Goal: Information Seeking & Learning: Learn about a topic

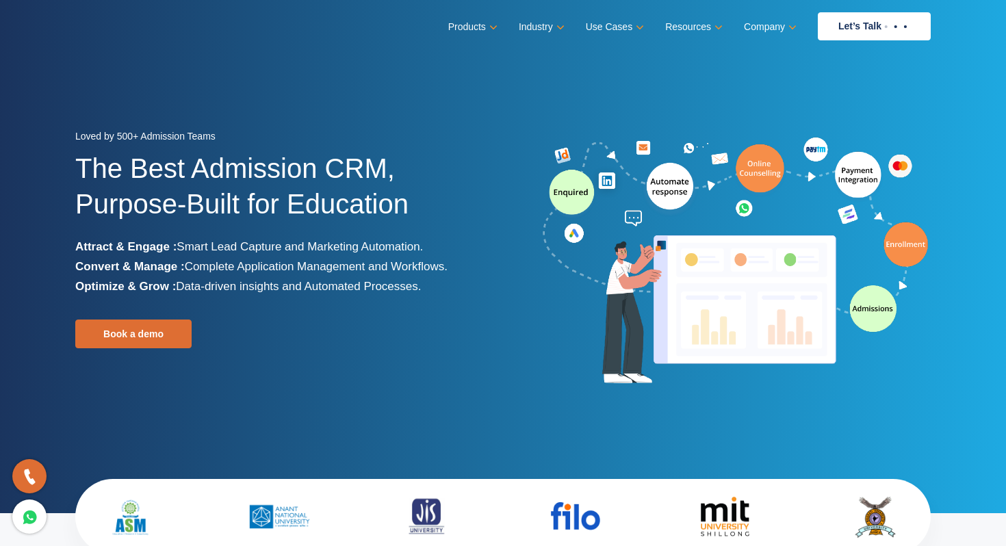
click at [462, 288] on div "Loved by 500+ Admission Teams The Best Admission CRM, Purpose-Built for Educati…" at bounding box center [284, 262] width 418 height 270
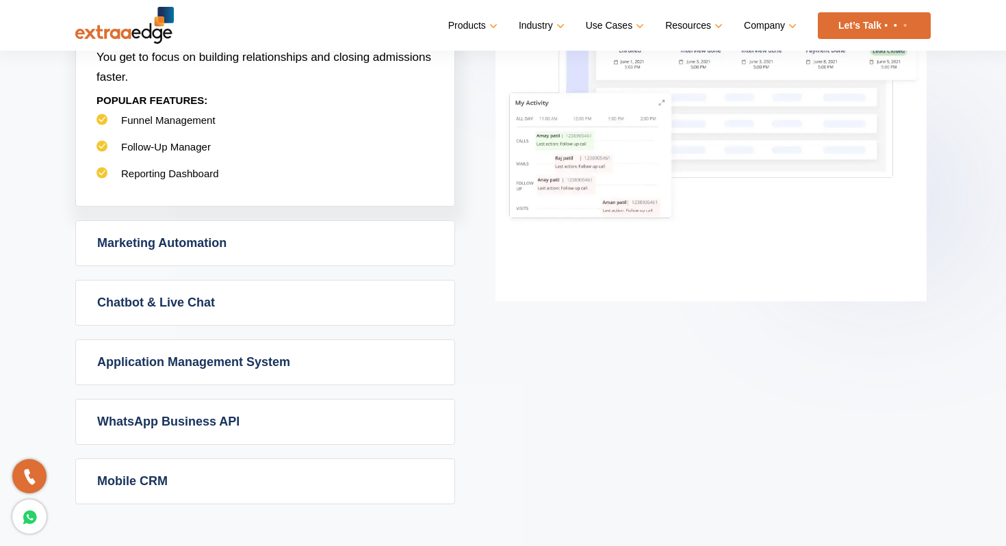
scroll to position [835, 0]
click at [348, 242] on link "Marketing Automation" at bounding box center [265, 242] width 379 height 44
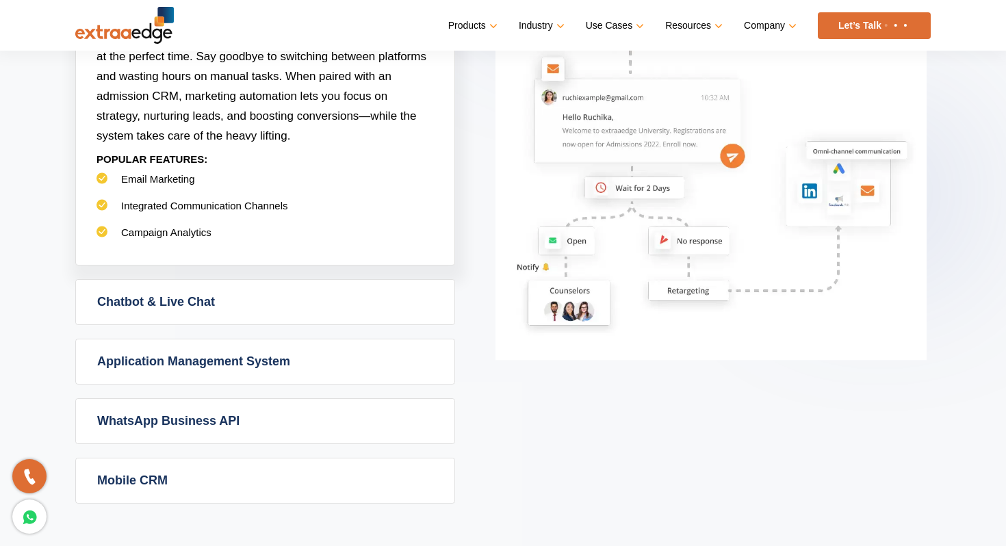
scroll to position [915, 0]
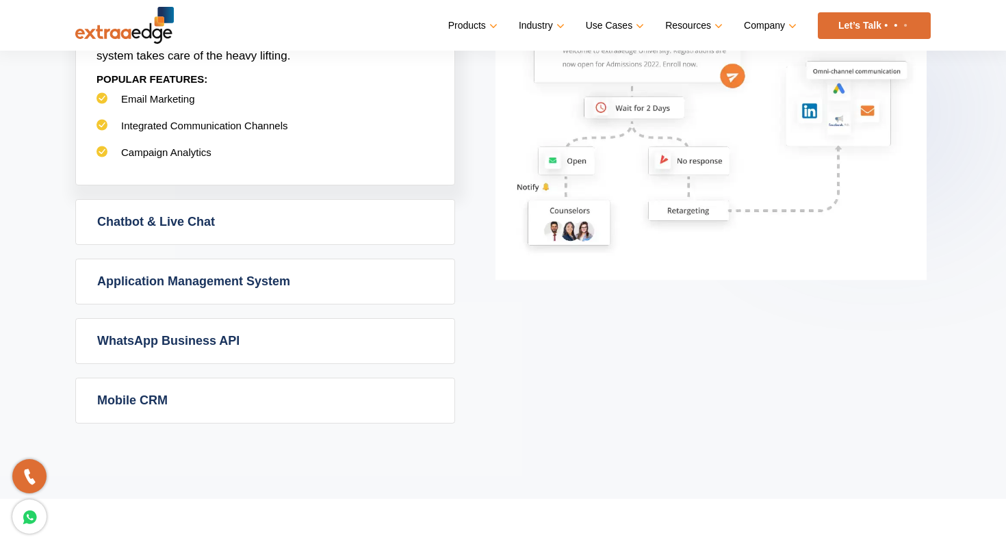
click at [305, 213] on link "Chatbot & Live Chat" at bounding box center [265, 222] width 379 height 44
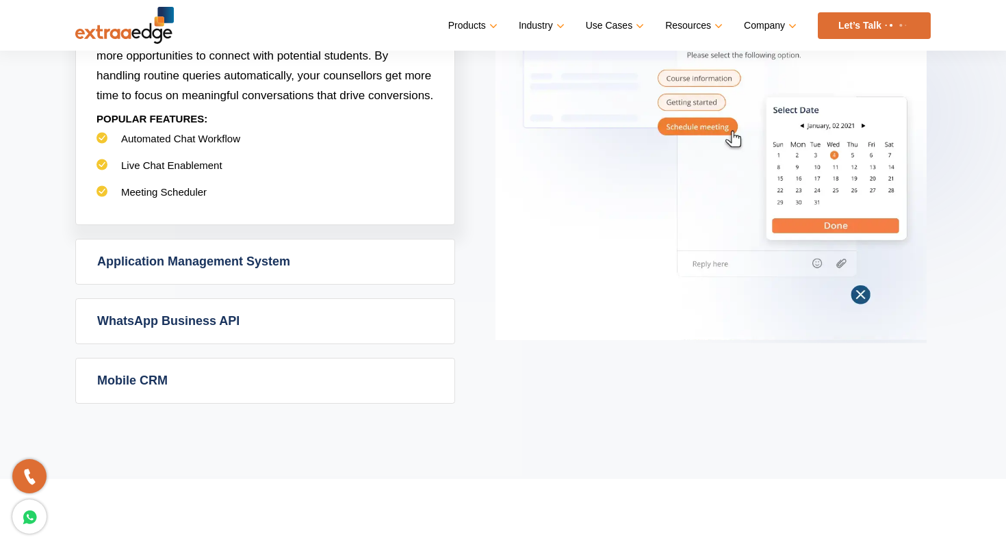
click at [309, 273] on link "Application Management System" at bounding box center [265, 262] width 379 height 44
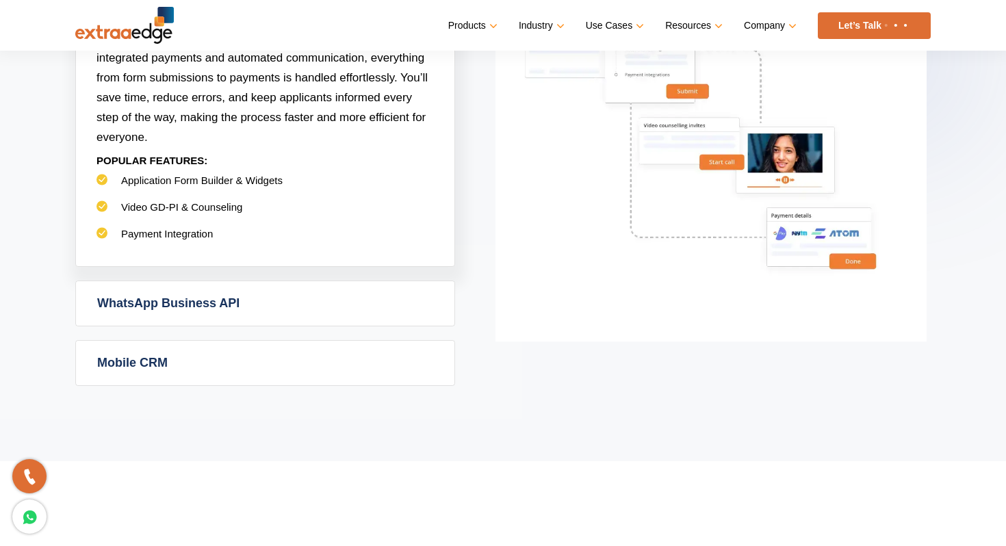
scroll to position [987, 0]
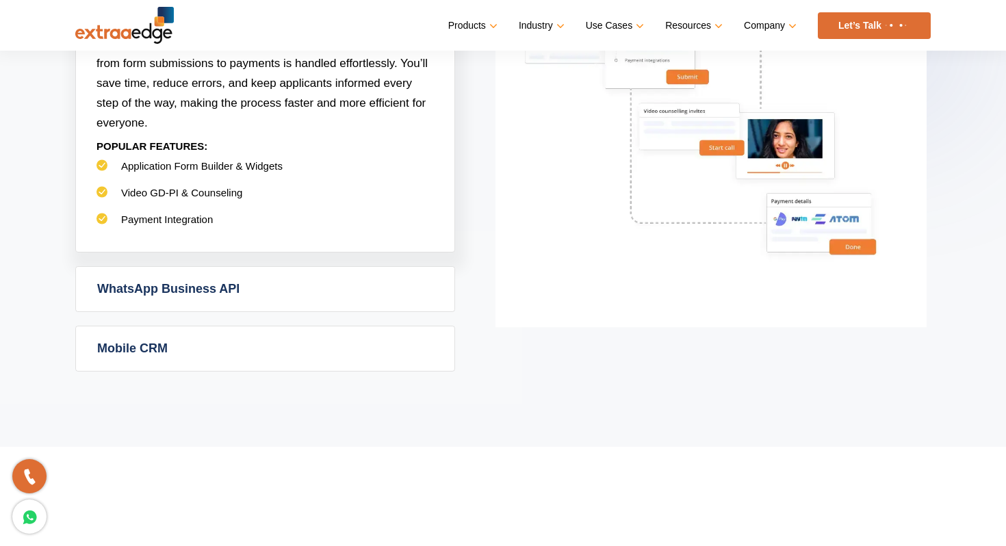
click at [301, 298] on link "WhatsApp Business API" at bounding box center [265, 289] width 379 height 44
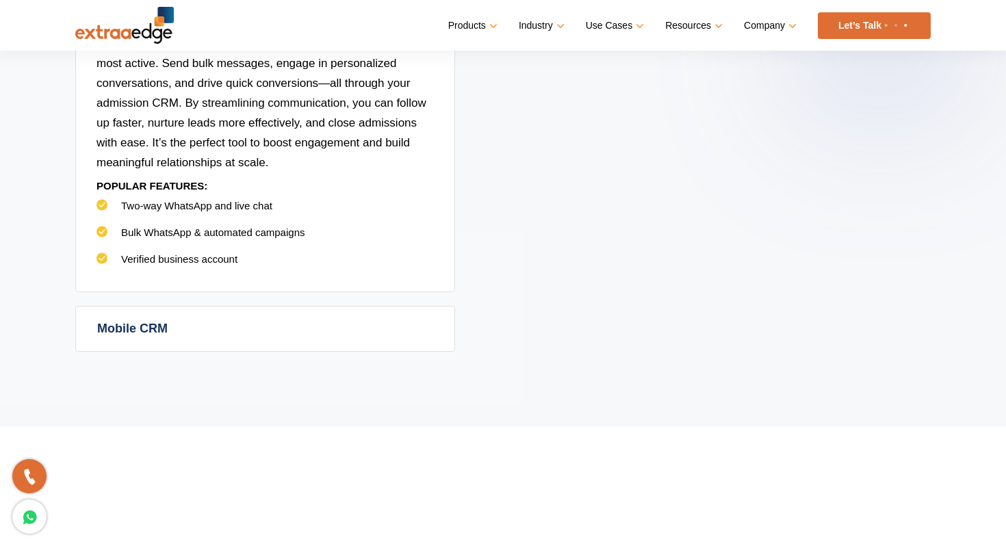
scroll to position [1066, 0]
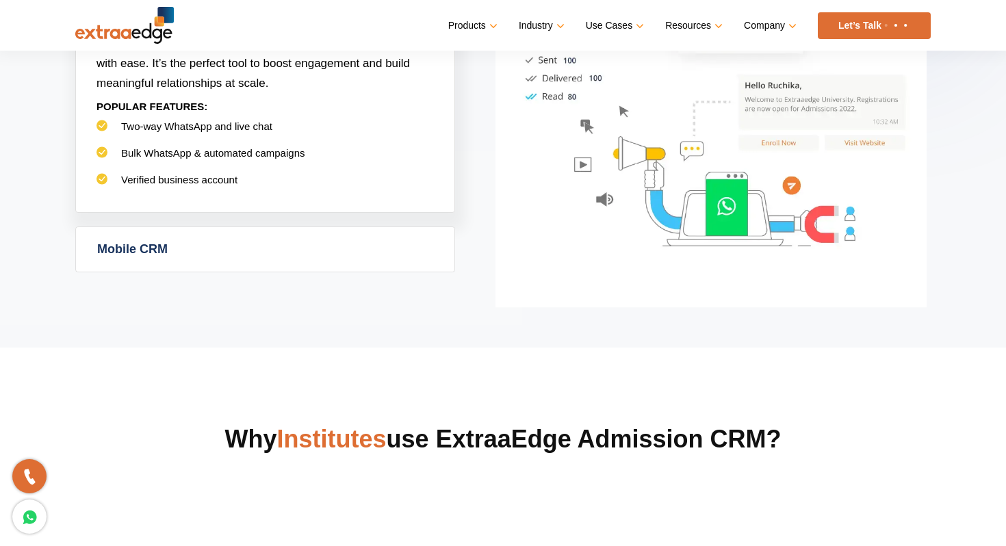
click at [257, 258] on link "Mobile CRM" at bounding box center [265, 249] width 379 height 44
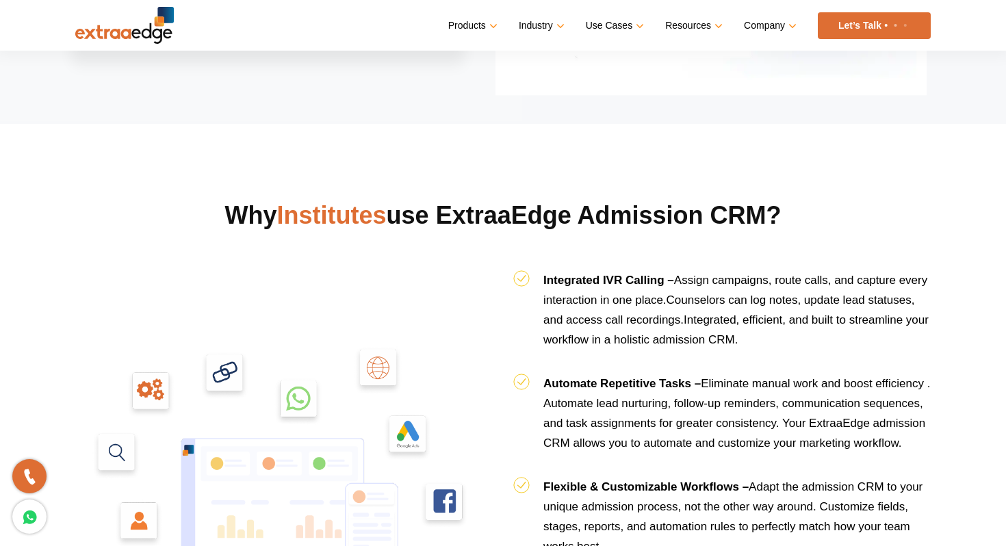
scroll to position [1272, 0]
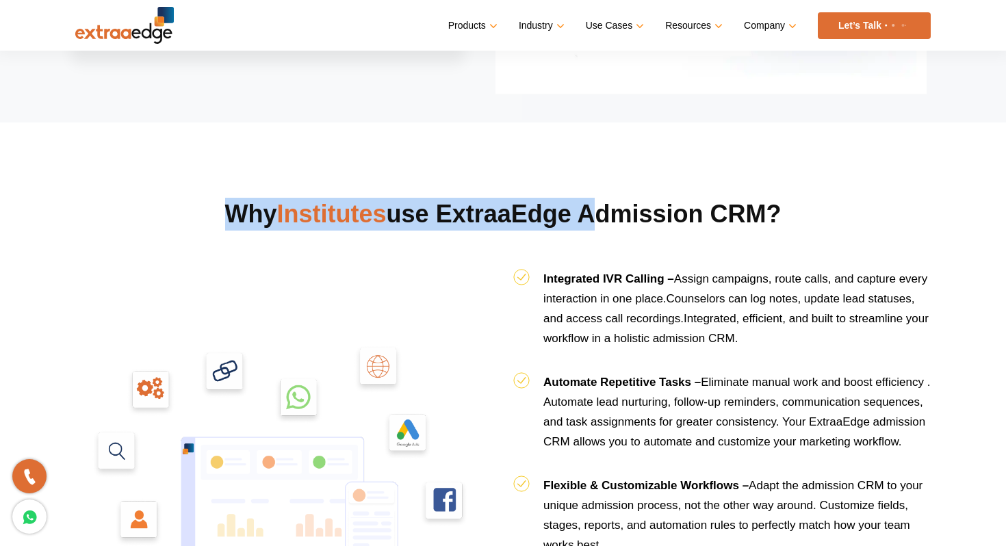
drag, startPoint x: 213, startPoint y: 214, endPoint x: 576, endPoint y: 225, distance: 363.6
click at [582, 227] on h2 "Why Institutes use ExtraaEdge Admission CRM?" at bounding box center [503, 231] width 856 height 67
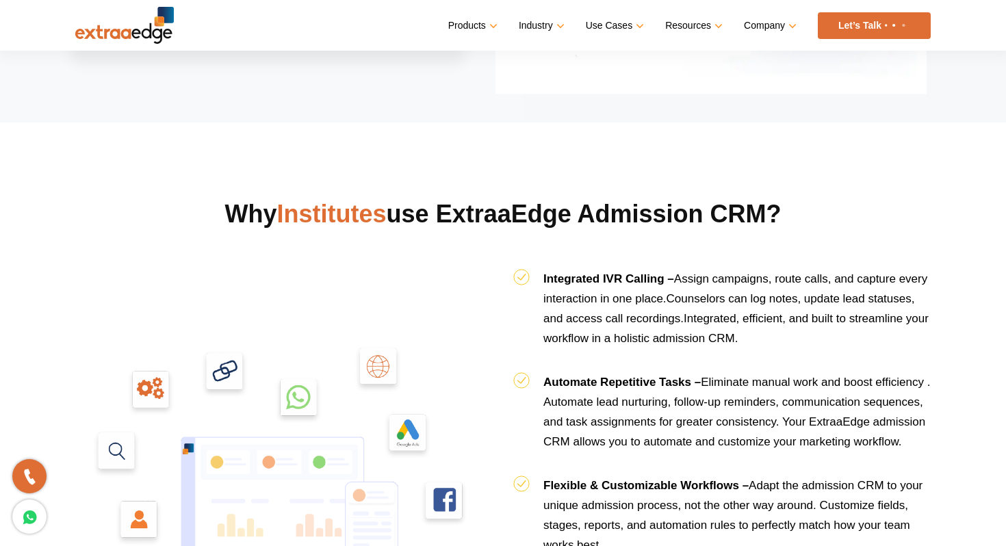
click at [669, 213] on h2 "Why Institutes use ExtraaEdge Admission CRM?" at bounding box center [503, 231] width 856 height 67
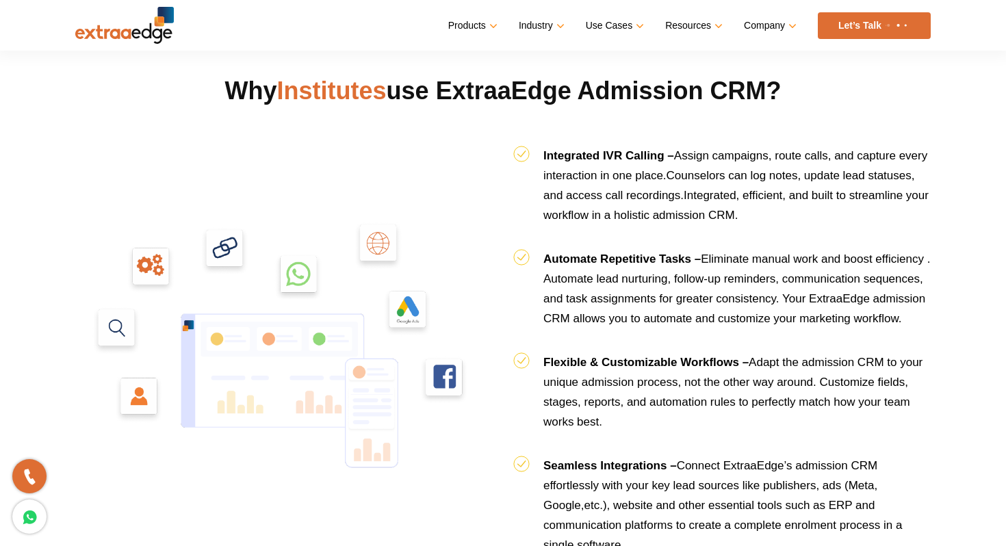
scroll to position [1394, 0]
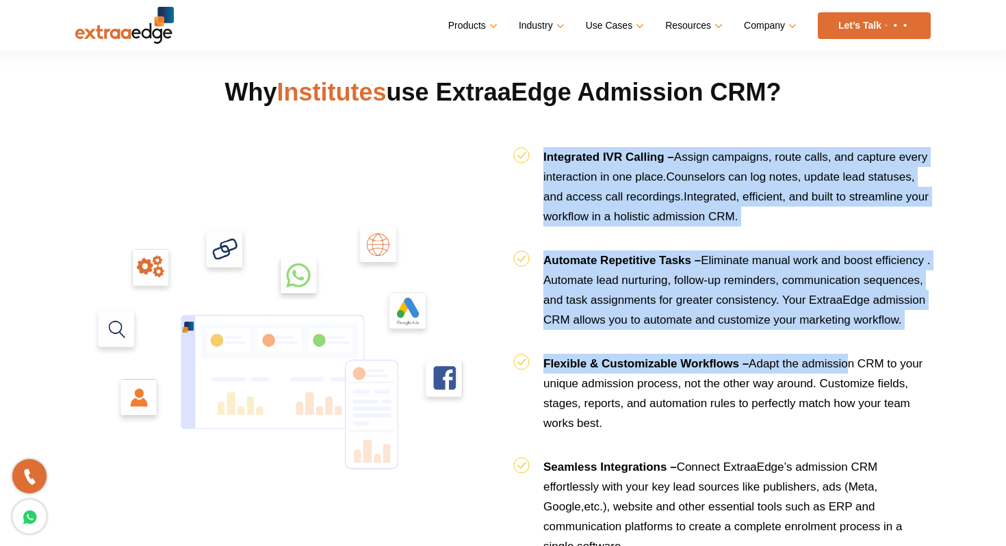
drag, startPoint x: 545, startPoint y: 154, endPoint x: 837, endPoint y: 355, distance: 354.5
click at [850, 355] on ul "Integrated IVR Calling – Assign campaigns, route calls, and capture every inter…" at bounding box center [722, 351] width 418 height 409
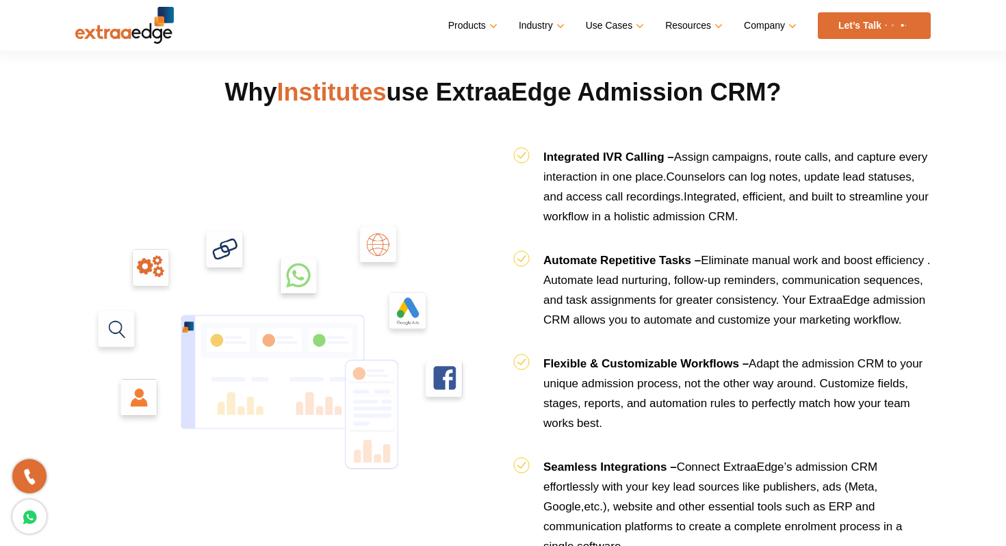
click at [820, 410] on li "Flexible & Customizable Workflows – Adapt the admission CRM to your unique admi…" at bounding box center [722, 405] width 418 height 103
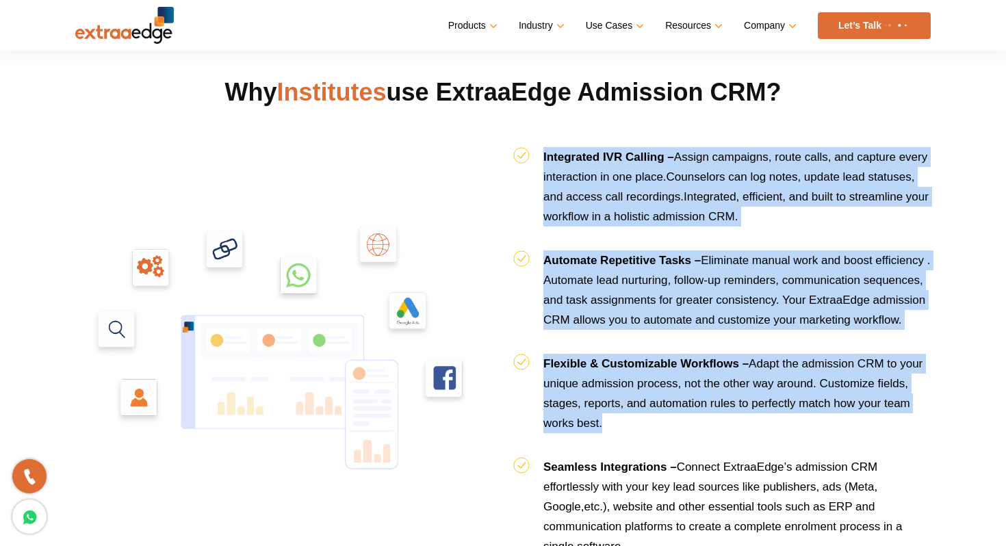
drag, startPoint x: 540, startPoint y: 155, endPoint x: 618, endPoint y: 439, distance: 294.6
click at [619, 439] on ul "Integrated IVR Calling – Assign campaigns, route calls, and capture every inter…" at bounding box center [722, 351] width 418 height 409
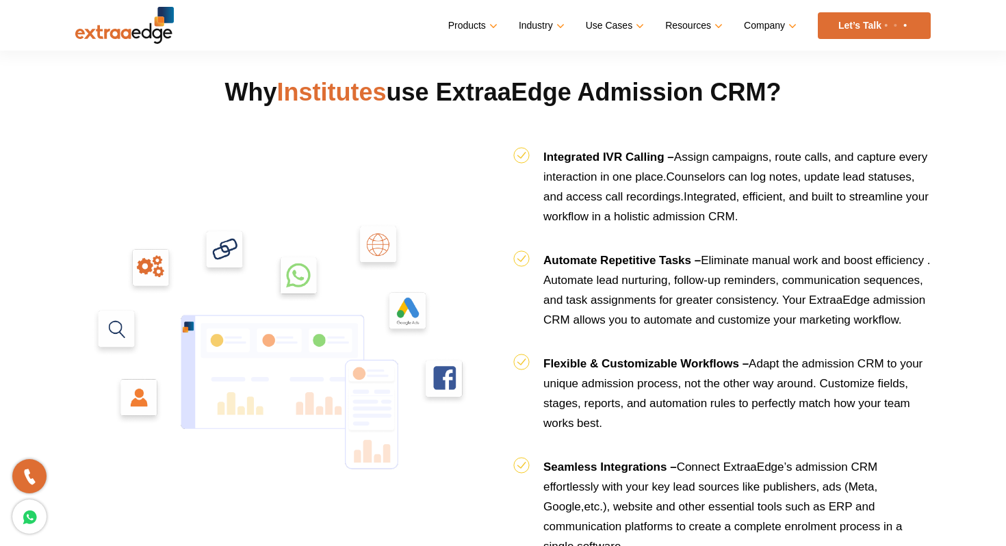
click at [582, 300] on span "Eliminate manual work and boost efficiency . Automate lead nurturing, follow-up…" at bounding box center [736, 290] width 387 height 73
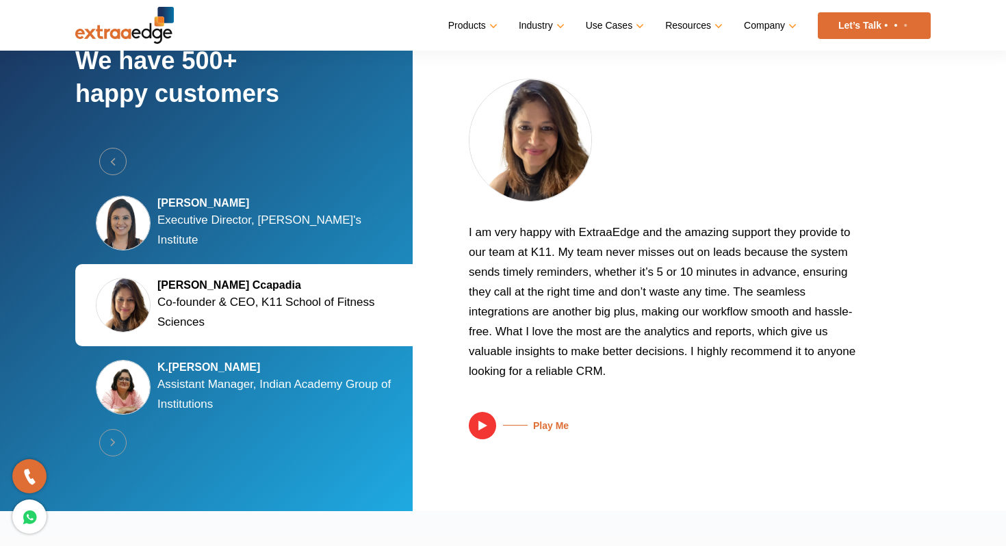
scroll to position [2596, 0]
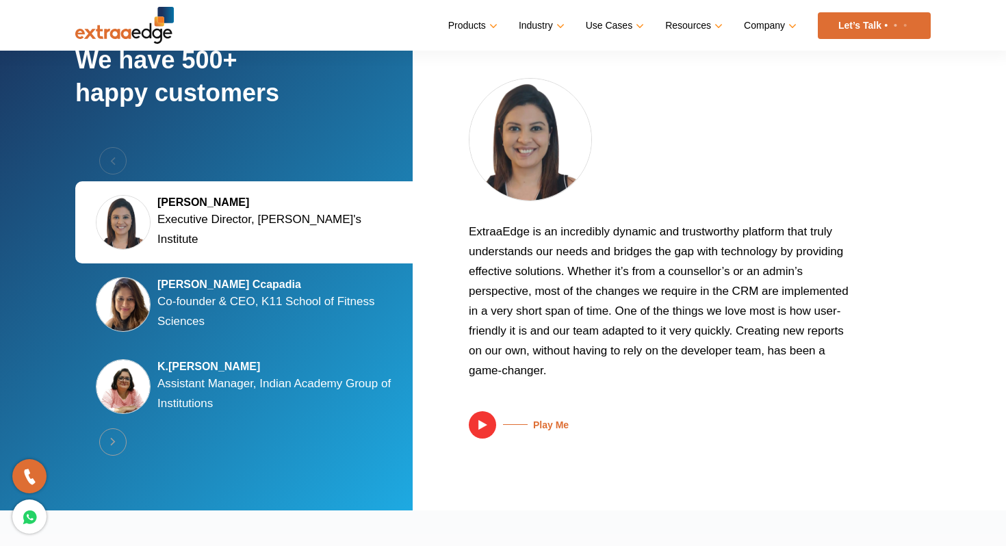
drag, startPoint x: 469, startPoint y: 229, endPoint x: 566, endPoint y: 342, distance: 149.0
click at [567, 342] on p "ExtraaEdge is an incredibly dynamic and trustworthy platform that truly underst…" at bounding box center [664, 306] width 390 height 169
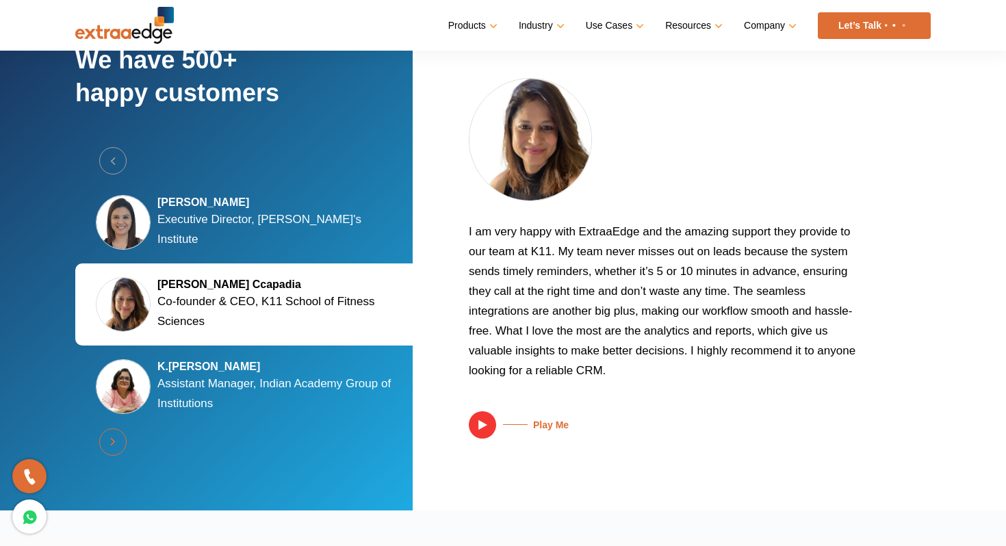
click at [114, 438] on button "Next" at bounding box center [112, 441] width 27 height 27
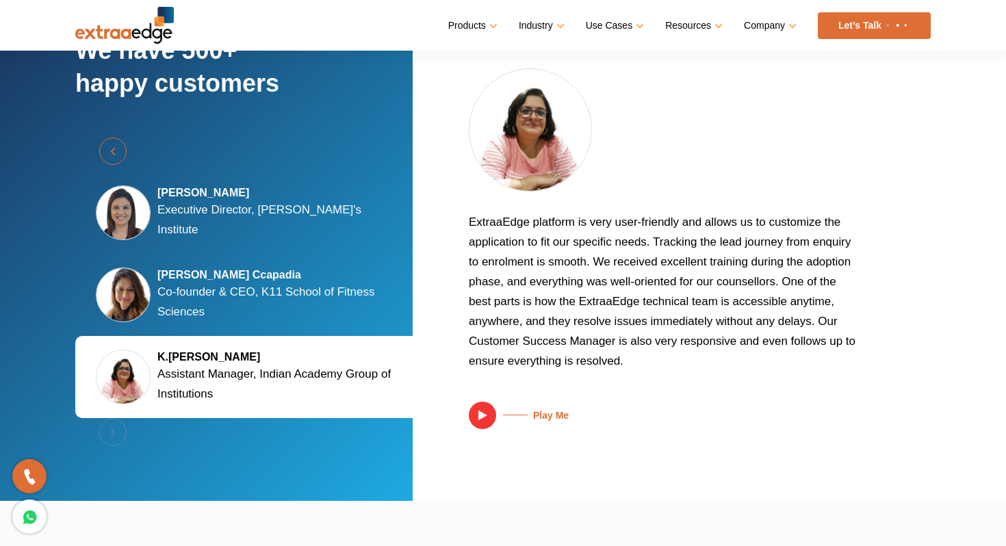
click at [114, 145] on button "Previous" at bounding box center [112, 151] width 27 height 27
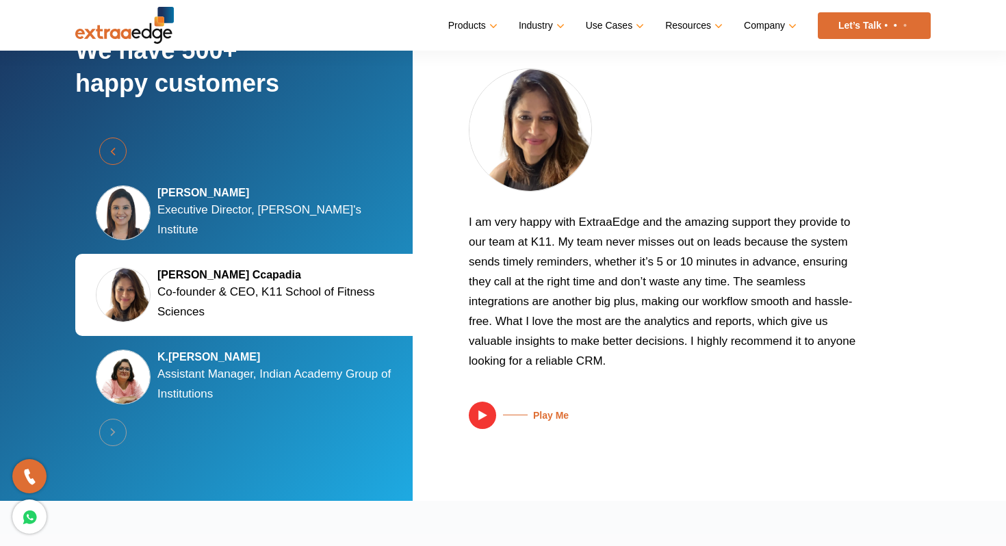
click at [114, 146] on button "Previous" at bounding box center [112, 151] width 27 height 27
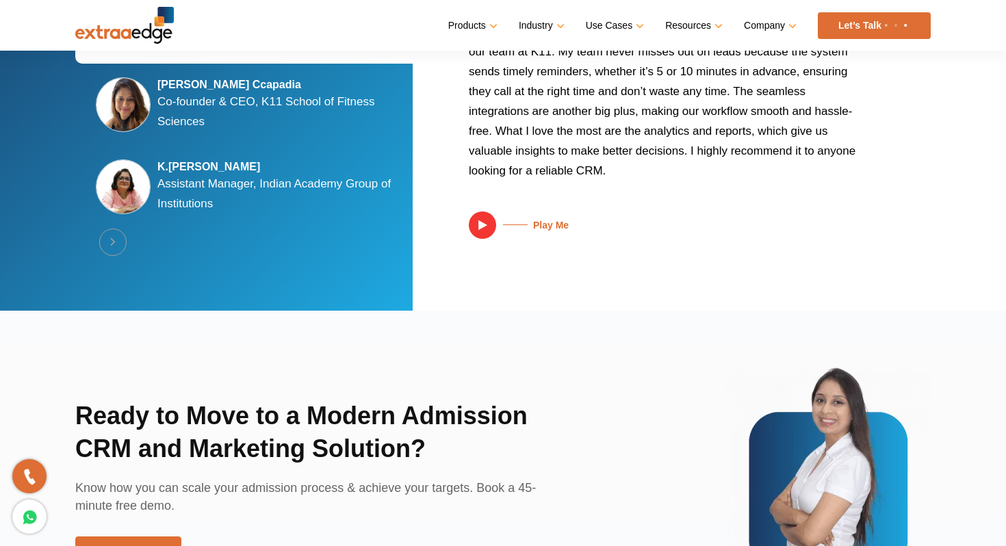
scroll to position [2772, 0]
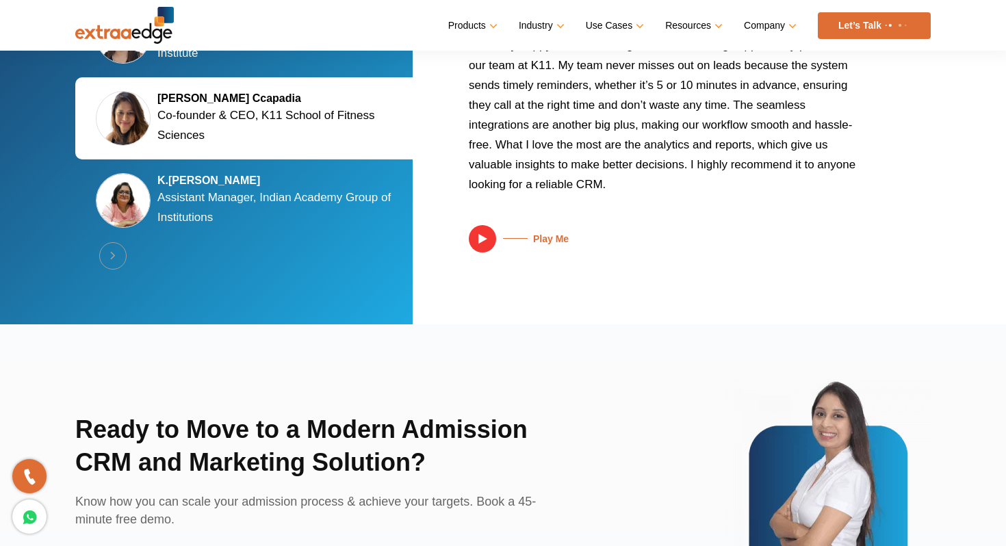
click at [487, 240] on img at bounding box center [482, 238] width 27 height 27
click at [489, 242] on img at bounding box center [482, 238] width 27 height 27
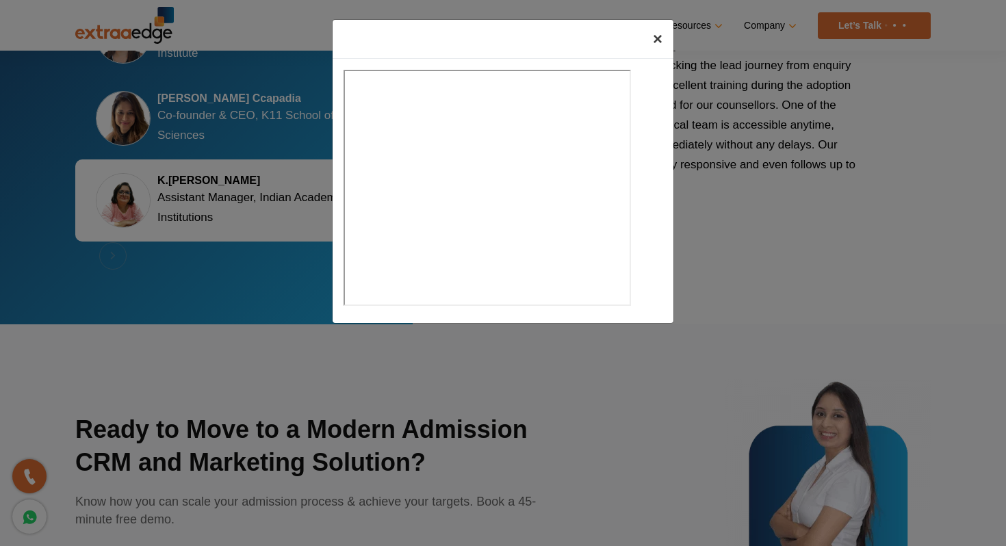
click at [662, 36] on span "×" at bounding box center [658, 38] width 10 height 18
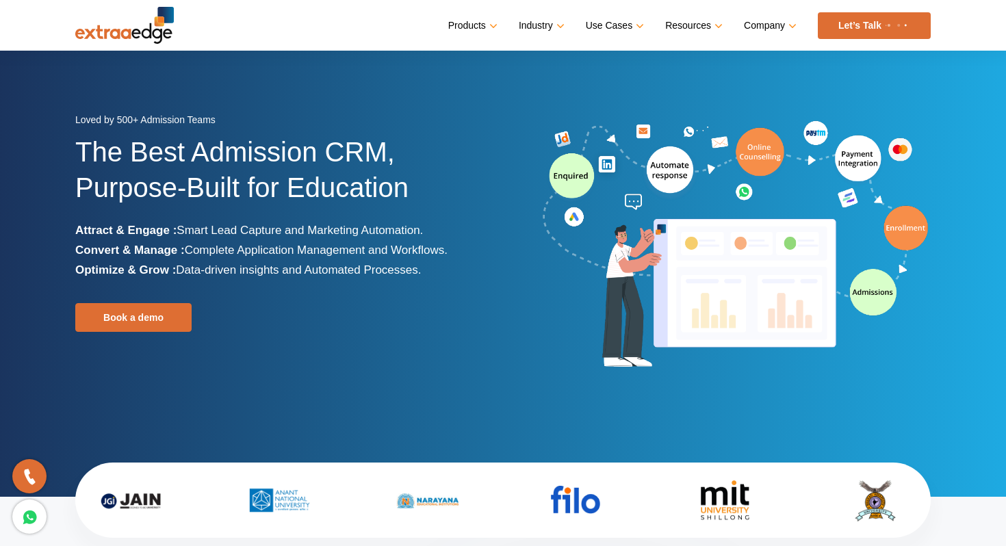
scroll to position [0, 0]
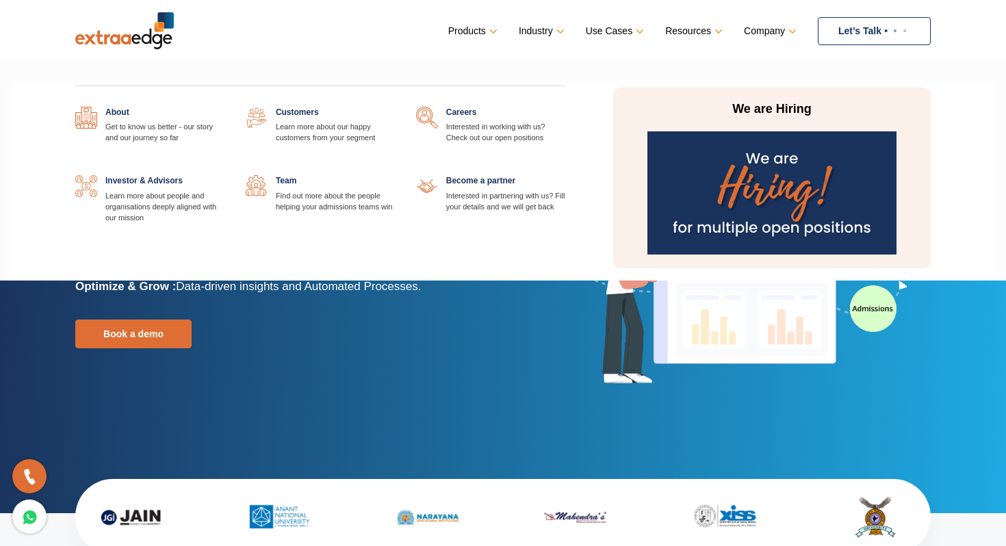
click at [760, 198] on img at bounding box center [772, 192] width 248 height 123
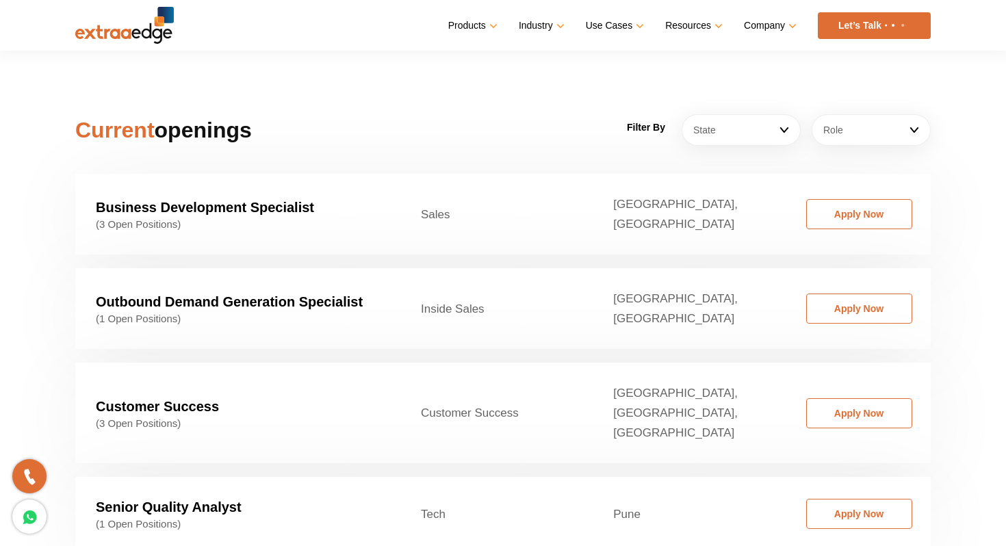
scroll to position [2080, 0]
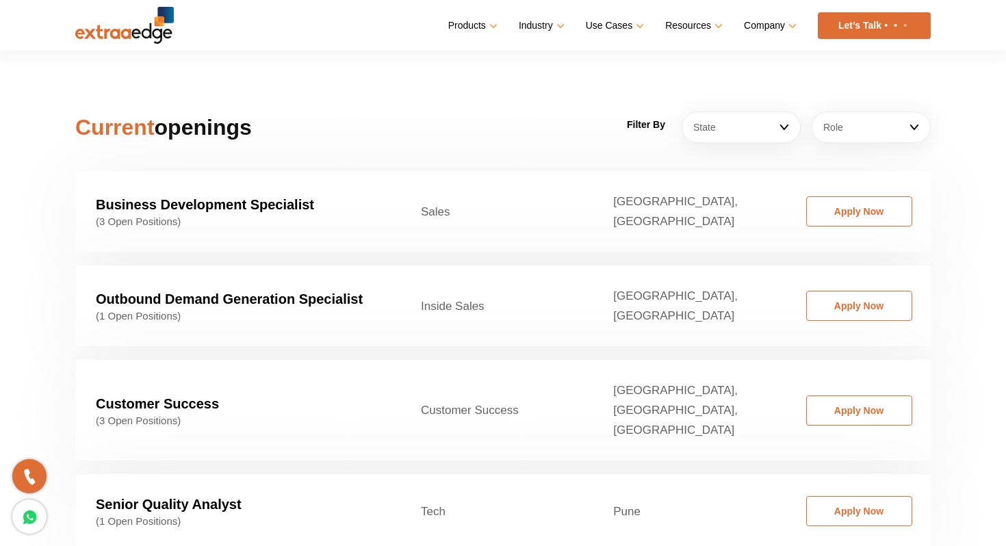
click at [858, 86] on section "Current openings Filter By State [GEOGRAPHIC_DATA] [GEOGRAPHIC_DATA] [GEOGRAPHI…" at bounding box center [503, 319] width 1006 height 595
click at [858, 112] on link "Role" at bounding box center [871, 127] width 119 height 31
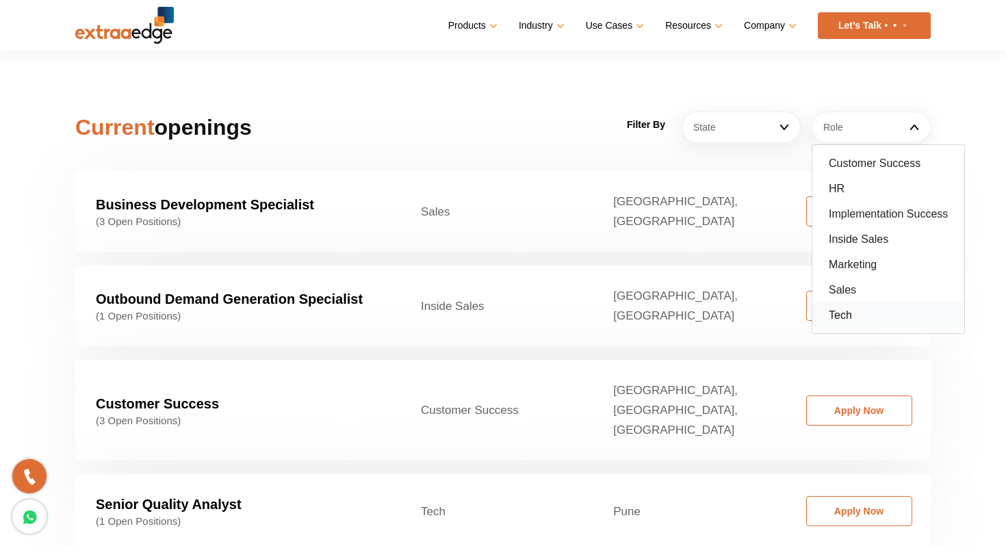
click at [860, 303] on link "Tech" at bounding box center [888, 315] width 152 height 25
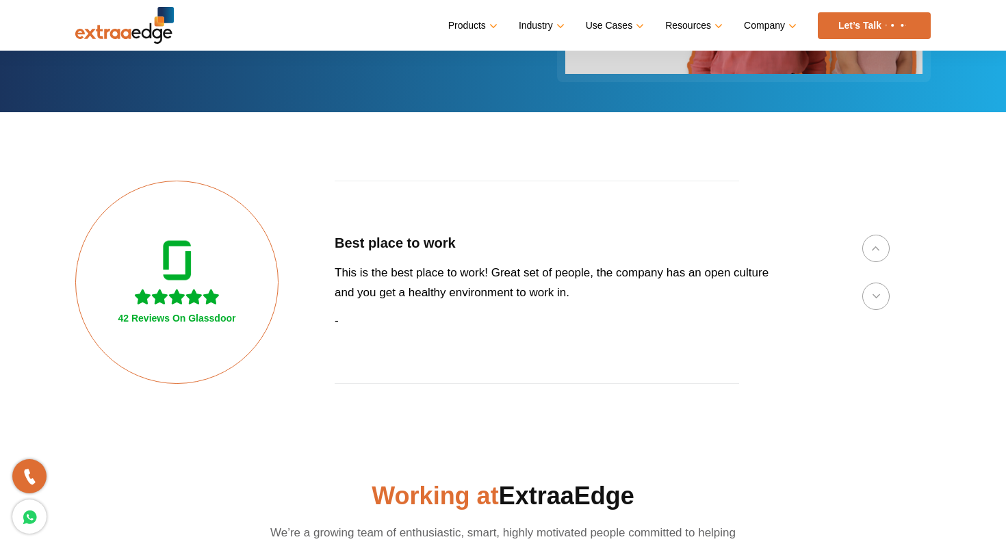
scroll to position [0, 0]
